Goal: Task Accomplishment & Management: Manage account settings

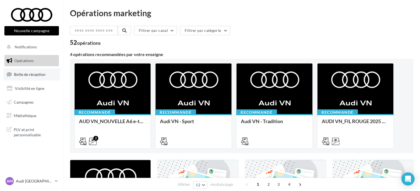
click at [25, 70] on link "Boîte de réception" at bounding box center [31, 74] width 57 height 12
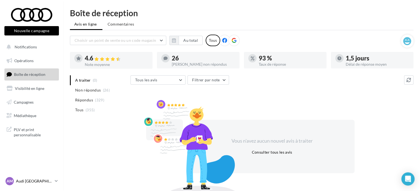
click at [43, 177] on div "AM Audi [GEOGRAPHIC_DATA] audi-[GEOGRAPHIC_DATA]" at bounding box center [29, 181] width 47 height 8
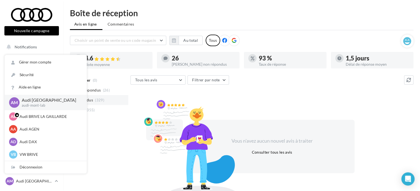
click at [109, 101] on li "Répondus (329)" at bounding box center [99, 100] width 58 height 10
